Goal: Book appointment/travel/reservation

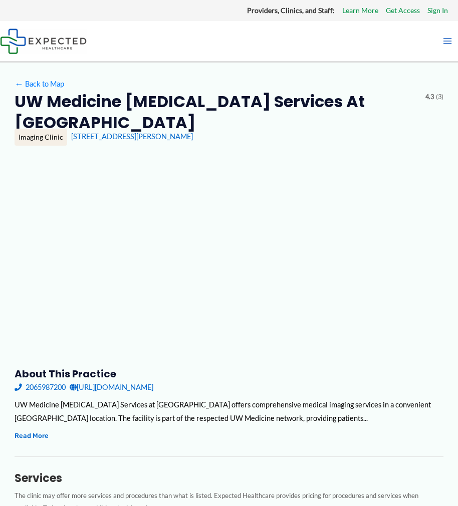
type input "**********"
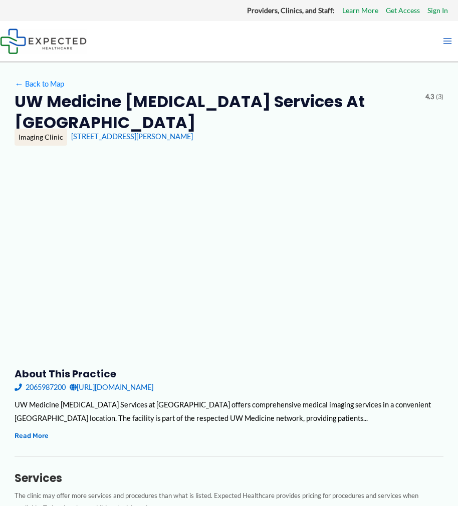
type input "**********"
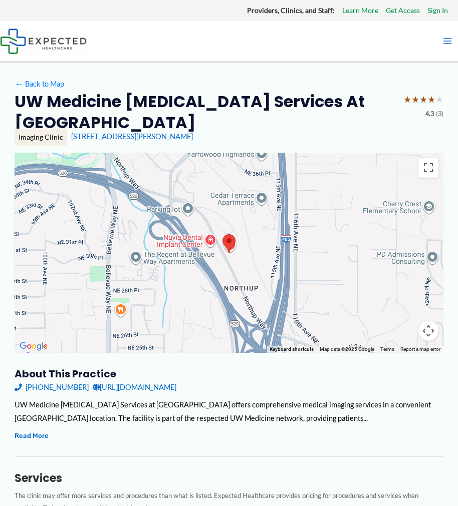
drag, startPoint x: 15, startPoint y: 130, endPoint x: 241, endPoint y: 177, distance: 231.2
copy div "UW Medicine [MEDICAL_DATA] Services at [GEOGRAPHIC_DATA] ★ ★ ★ ★ ★ 4.3 (3) Imag…"
